Goal: Information Seeking & Learning: Understand process/instructions

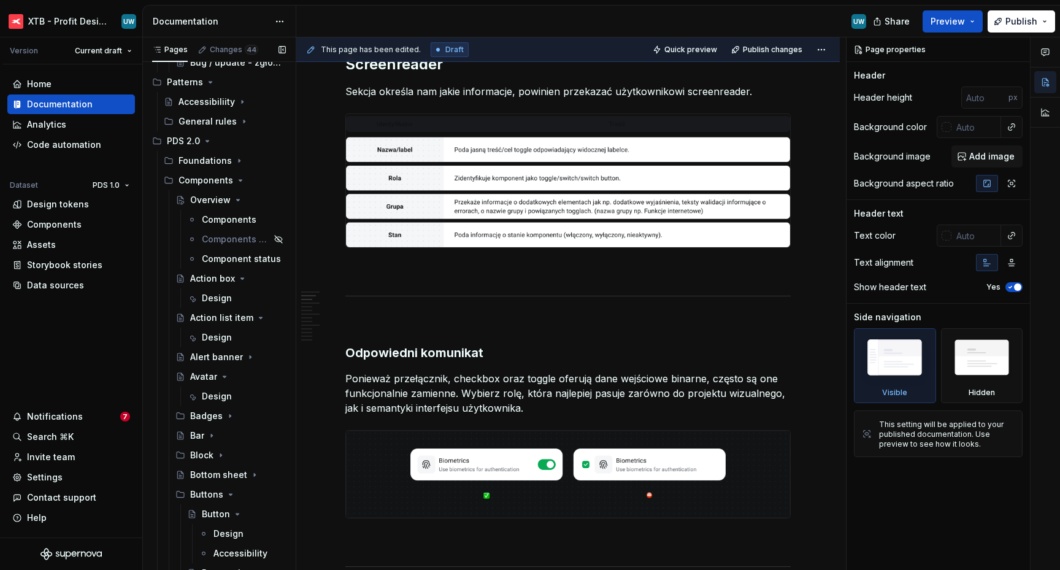
scroll to position [333, 0]
click at [220, 117] on div "General rules" at bounding box center [208, 119] width 58 height 12
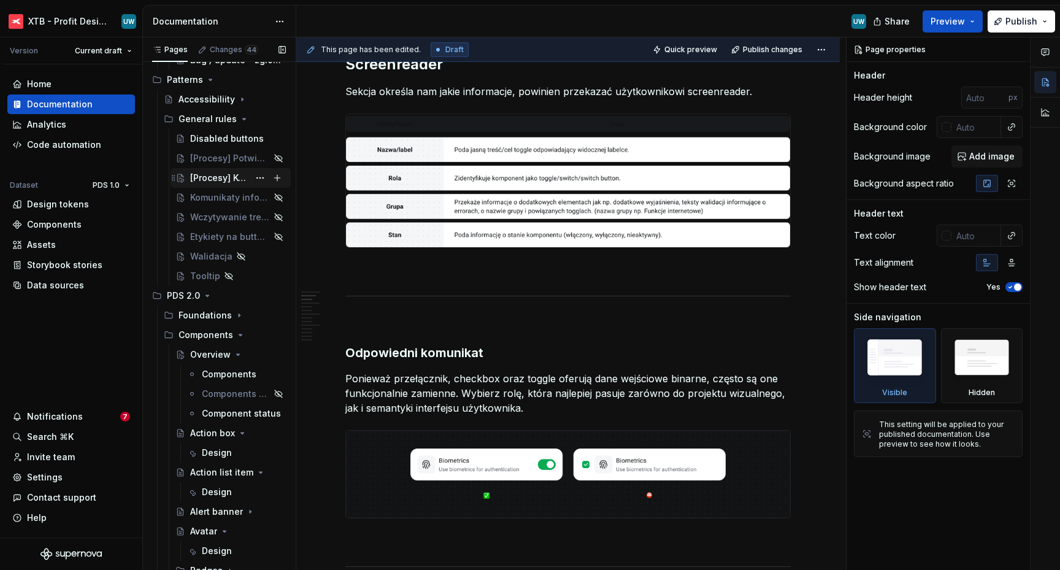
click at [207, 173] on div "[Procesy] Kończenie procesu" at bounding box center [219, 178] width 59 height 12
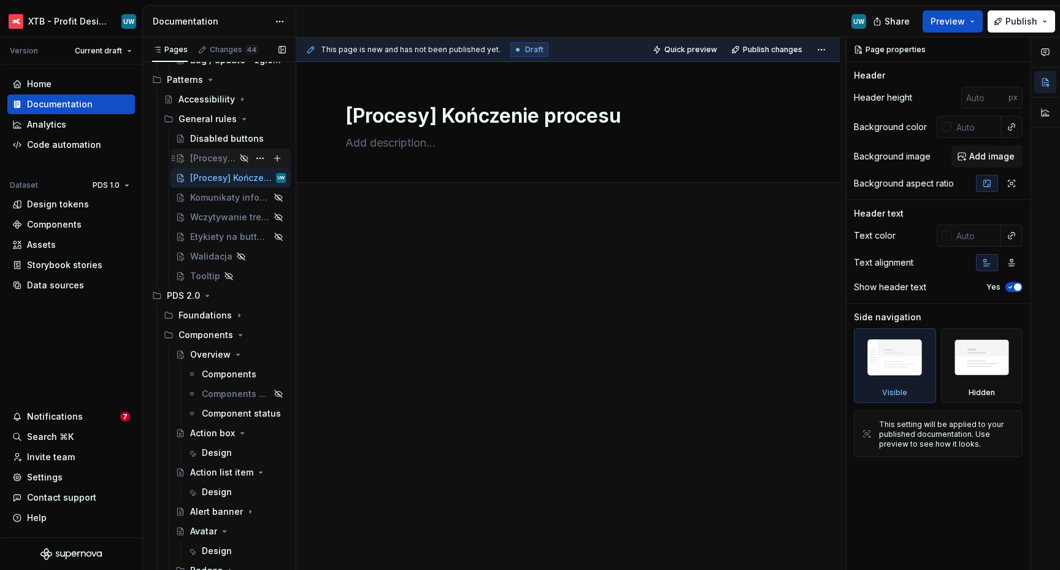
click at [206, 163] on div "[Procesy] Potwierdzenie wyboru" at bounding box center [212, 158] width 45 height 12
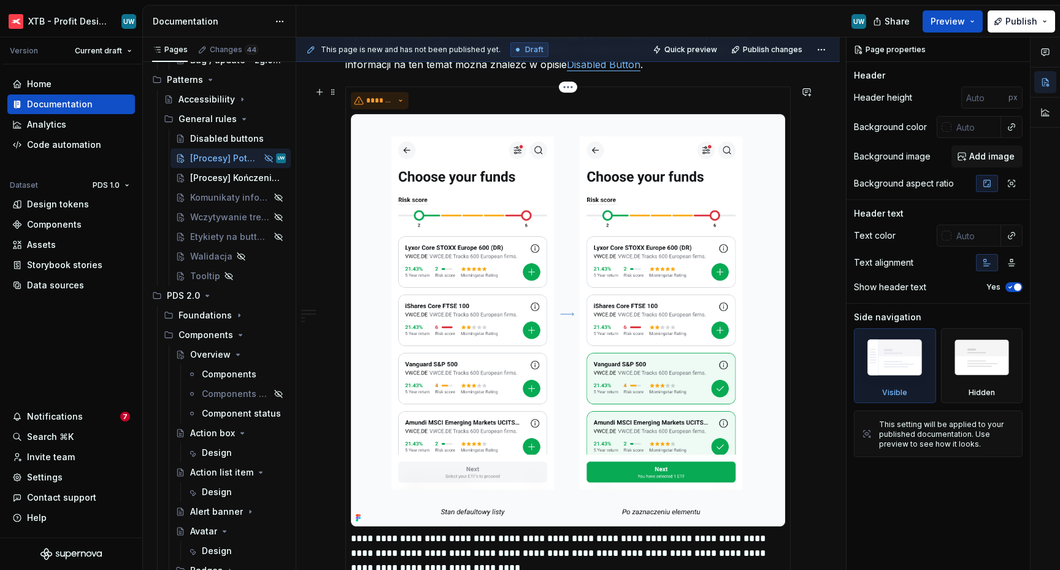
scroll to position [1338, 0]
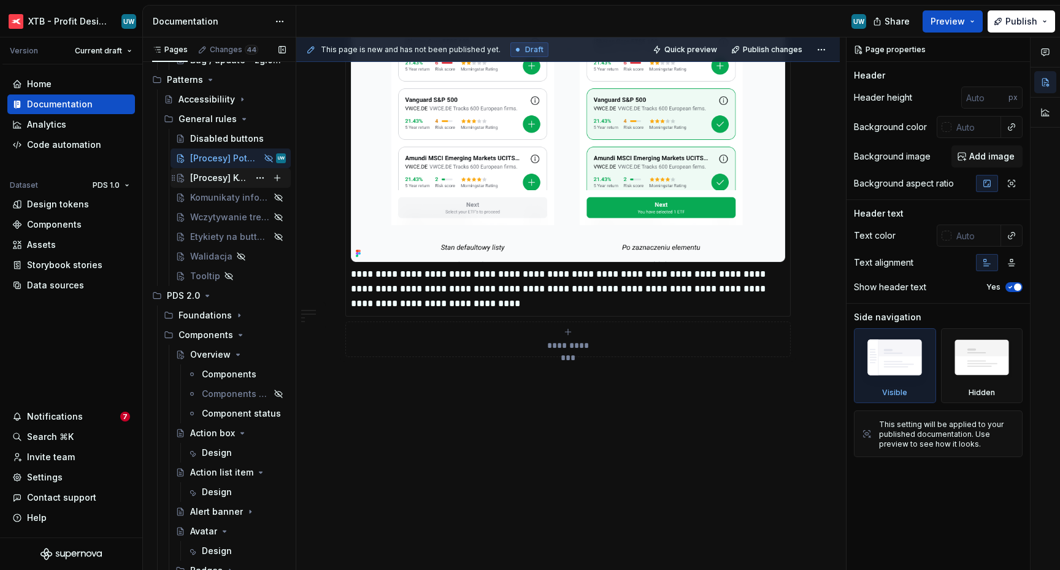
click at [207, 179] on div "[Procesy] Kończenie procesu" at bounding box center [219, 178] width 59 height 12
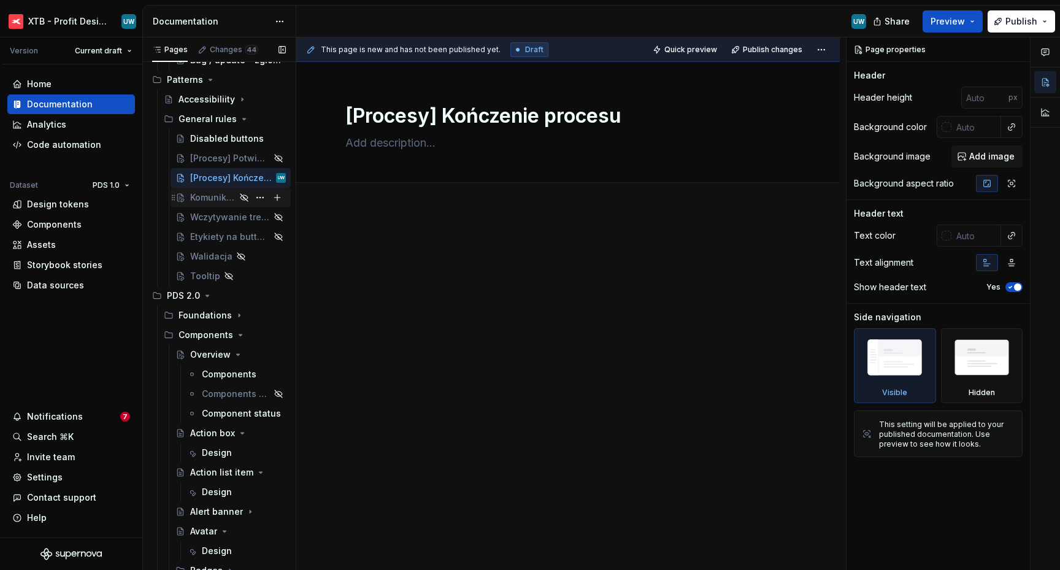
click at [209, 195] on div "Komunikaty informujące o statusie procesu" at bounding box center [212, 197] width 45 height 12
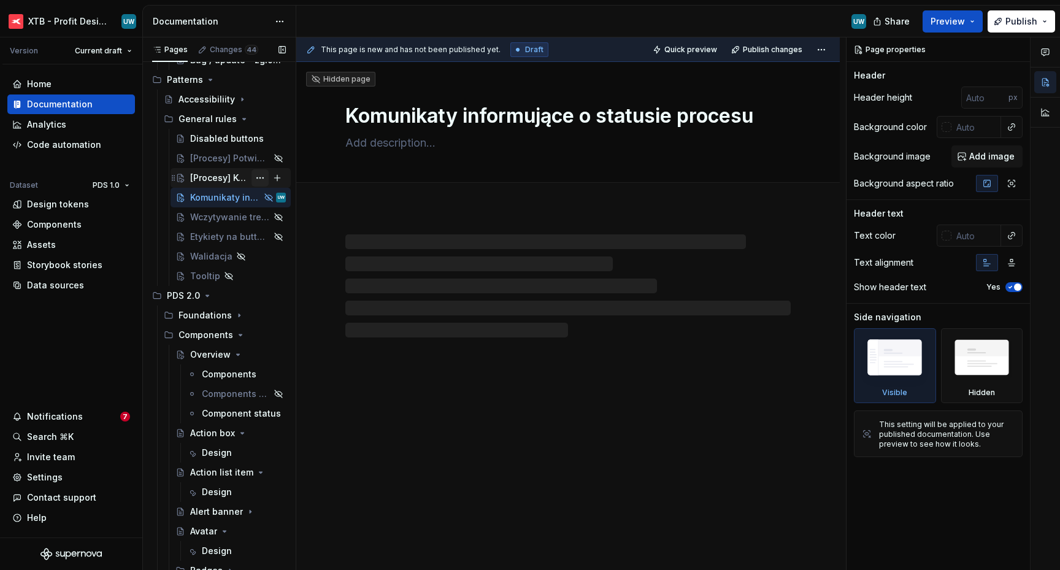
click at [254, 177] on button "Page tree" at bounding box center [260, 177] width 17 height 17
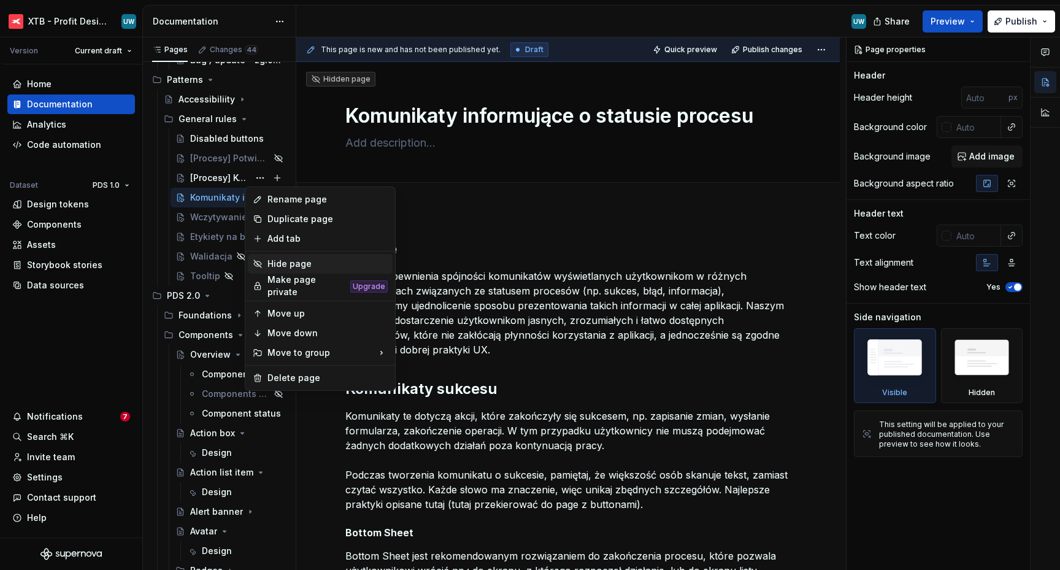
click at [264, 266] on div "Hide page" at bounding box center [320, 264] width 145 height 20
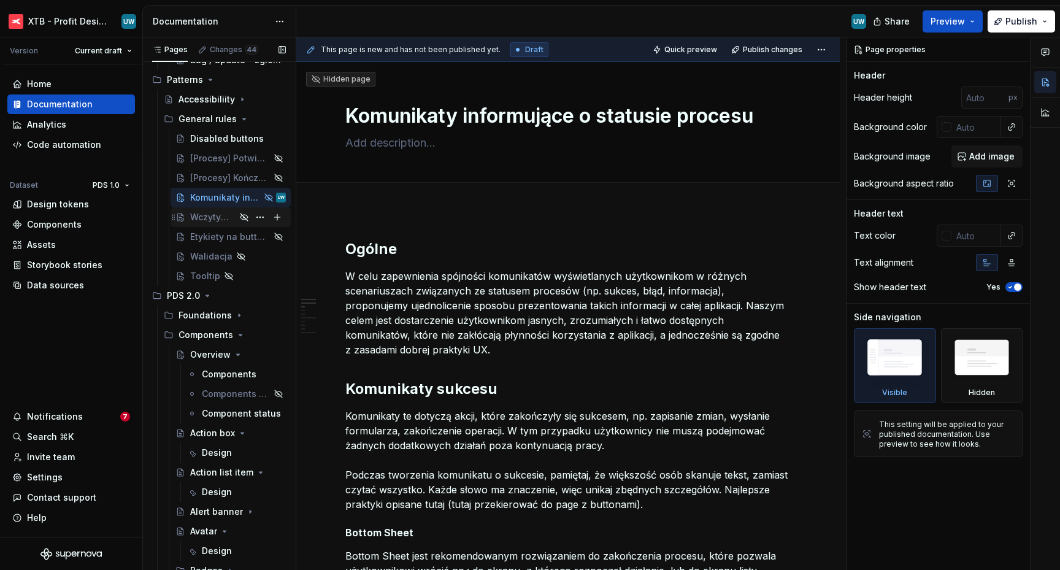
click at [213, 214] on div "Wczytywanie treści" at bounding box center [212, 217] width 45 height 12
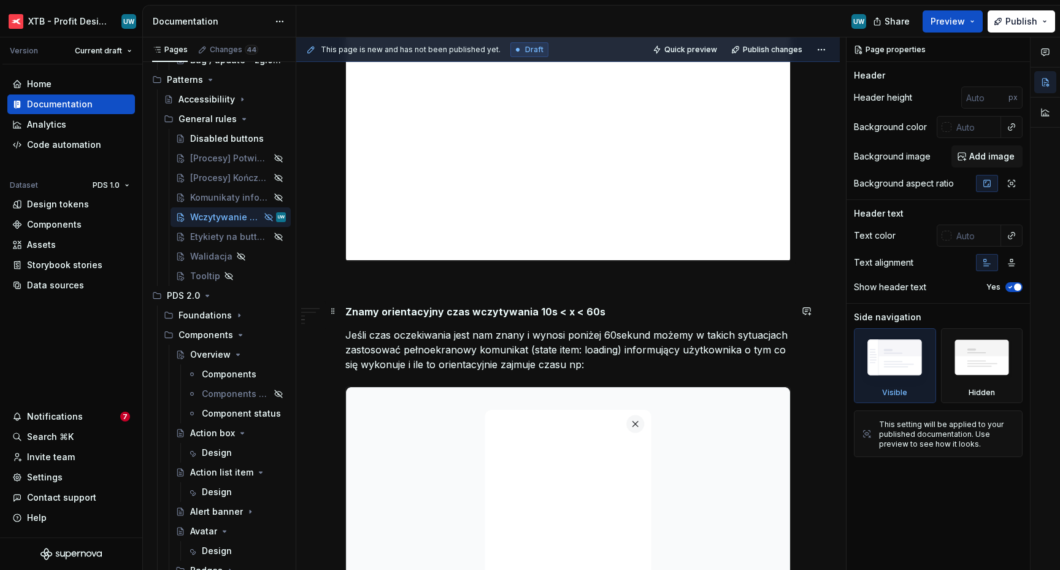
scroll to position [1750, 0]
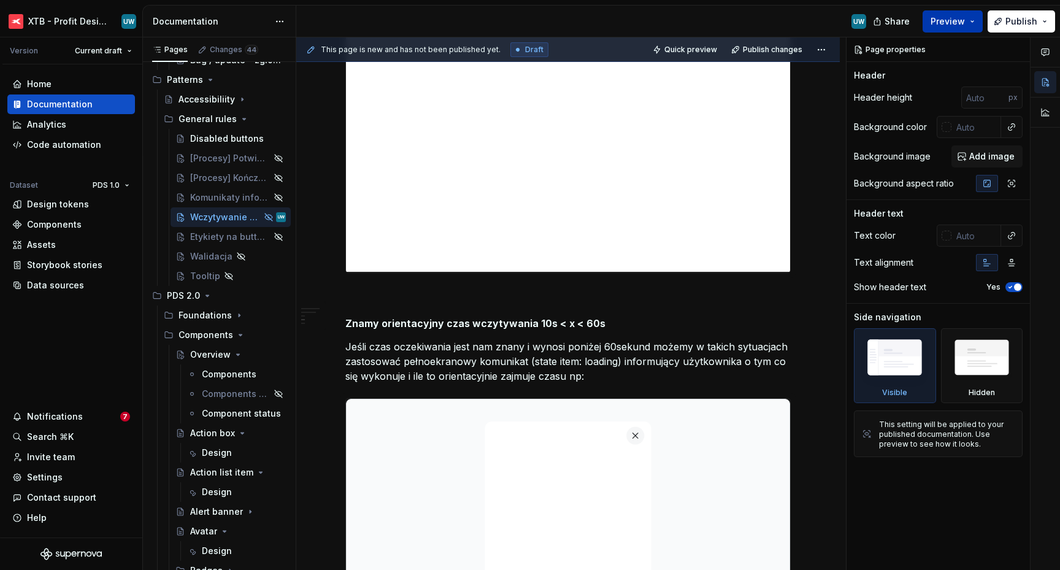
click at [958, 23] on span "Preview" at bounding box center [948, 21] width 34 height 12
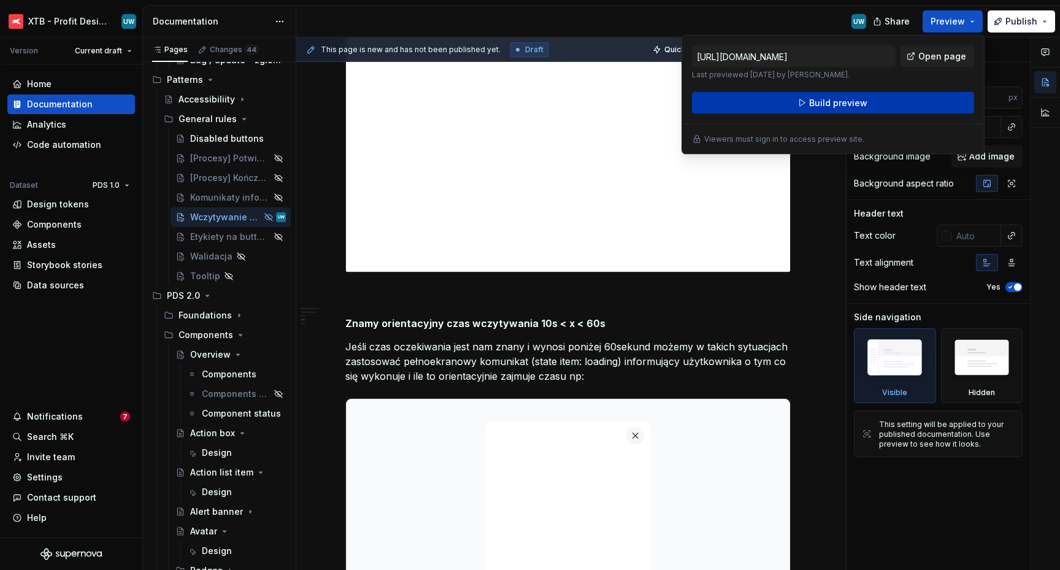
click at [868, 98] on button "Build preview" at bounding box center [833, 103] width 282 height 22
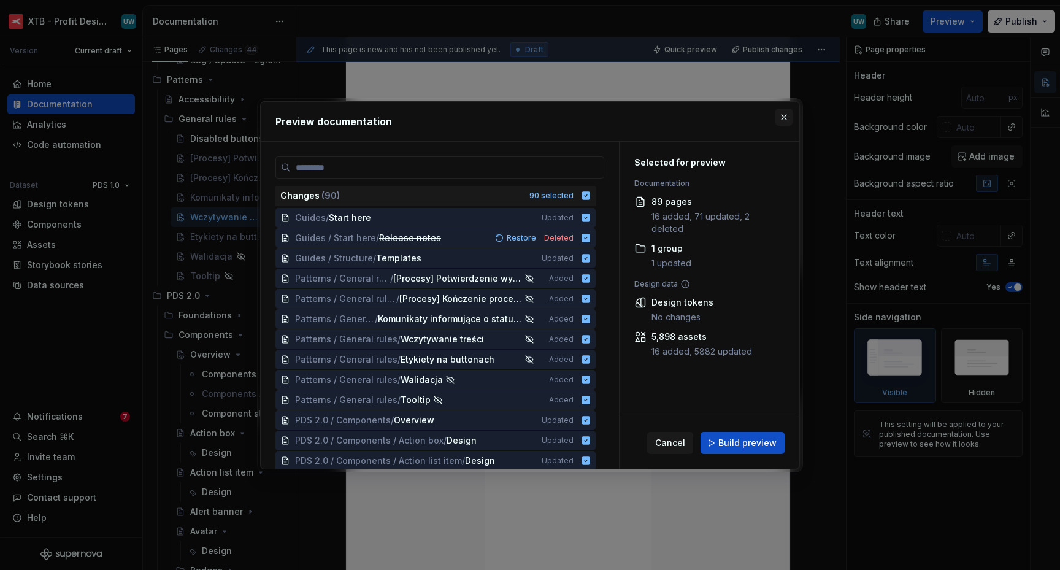
click at [779, 110] on button "button" at bounding box center [784, 117] width 17 height 17
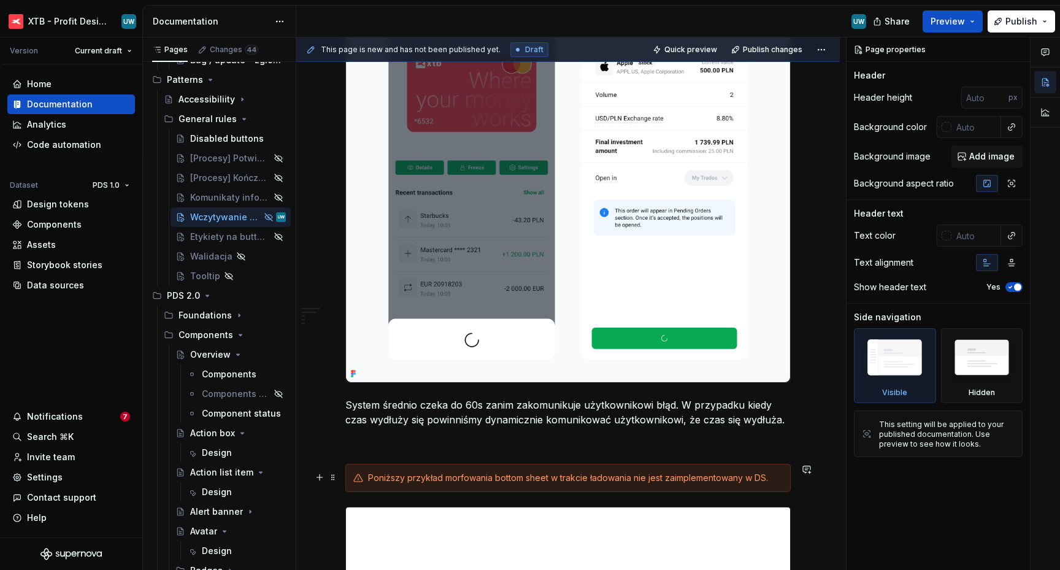
scroll to position [1061, 0]
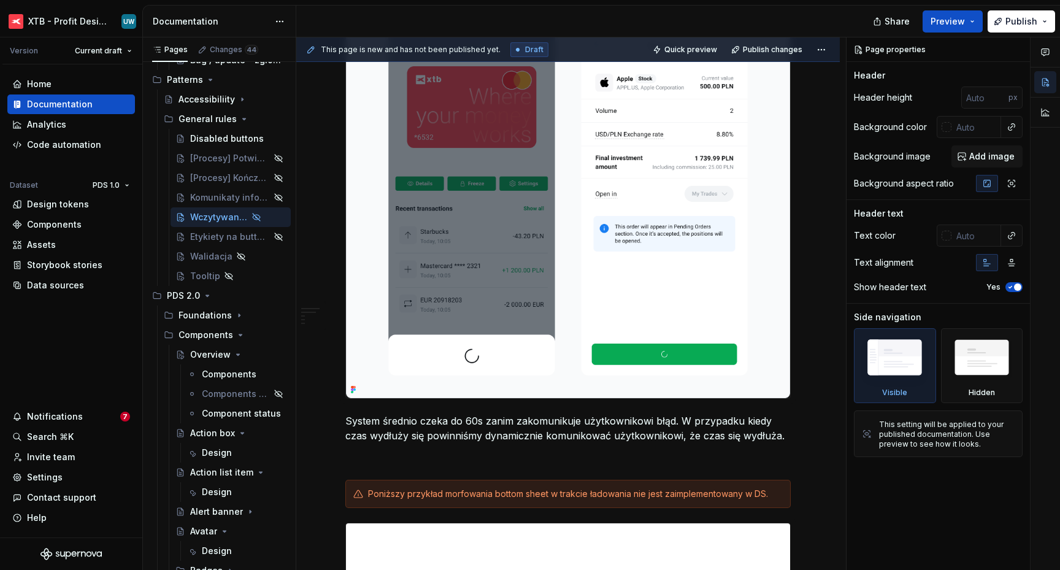
type textarea "*"
